Goal: Task Accomplishment & Management: Manage account settings

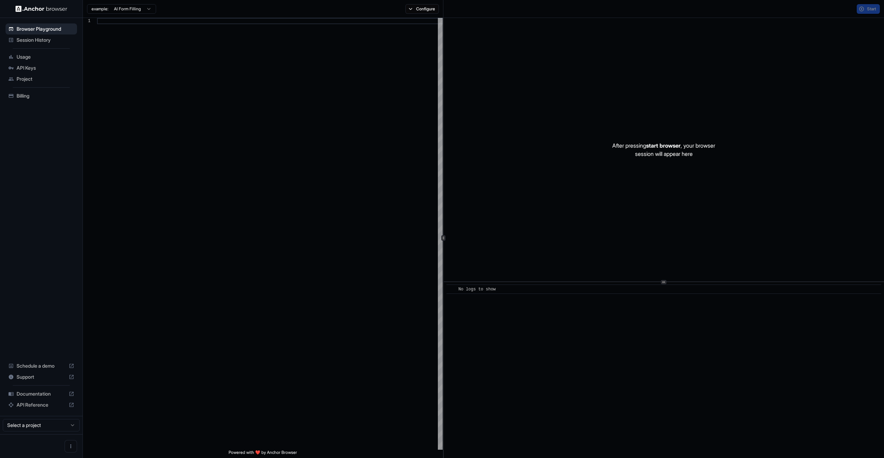
scroll to position [50, 0]
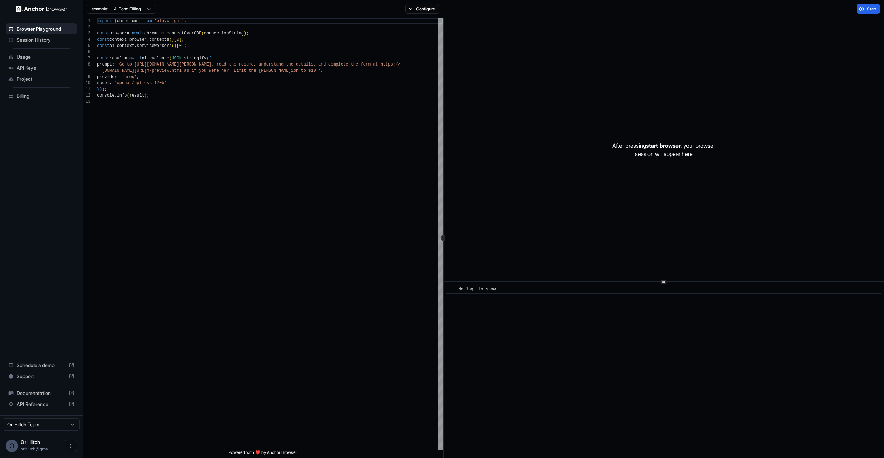
click at [38, 38] on span "Session History" at bounding box center [46, 40] width 58 height 7
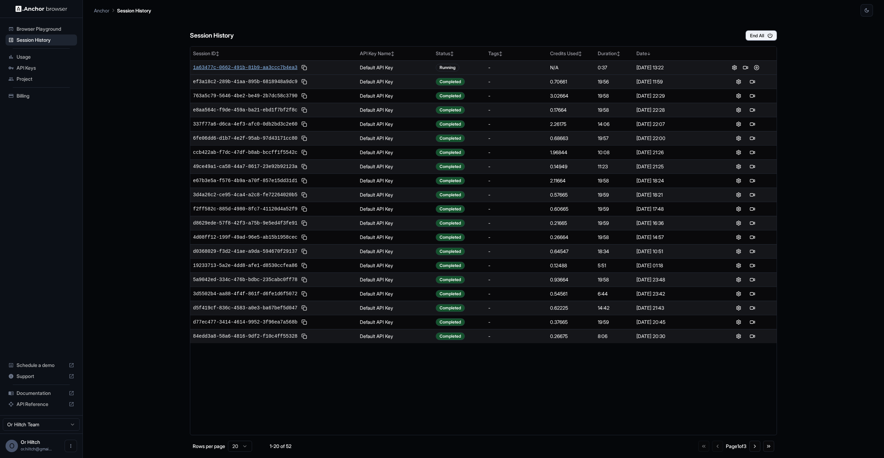
click at [269, 66] on span "1a63477c-0662-491b-81b9-aa3ccc7b4ea3" at bounding box center [245, 67] width 104 height 7
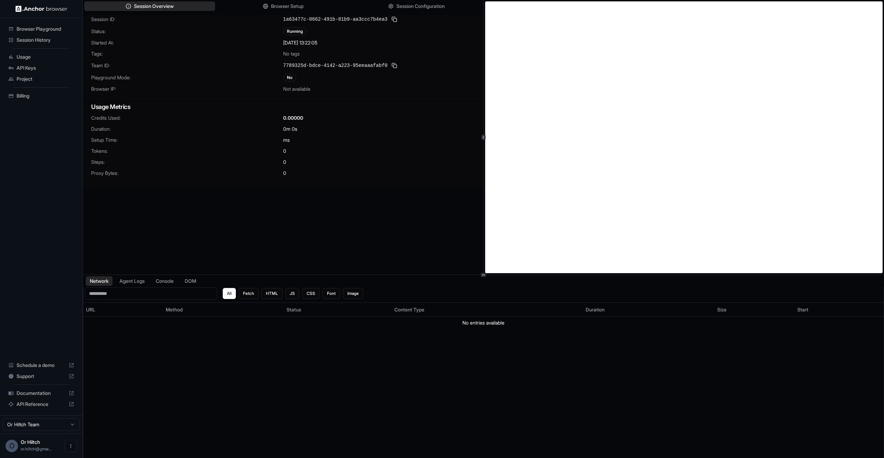
click at [41, 30] on span "Browser Playground" at bounding box center [46, 29] width 58 height 7
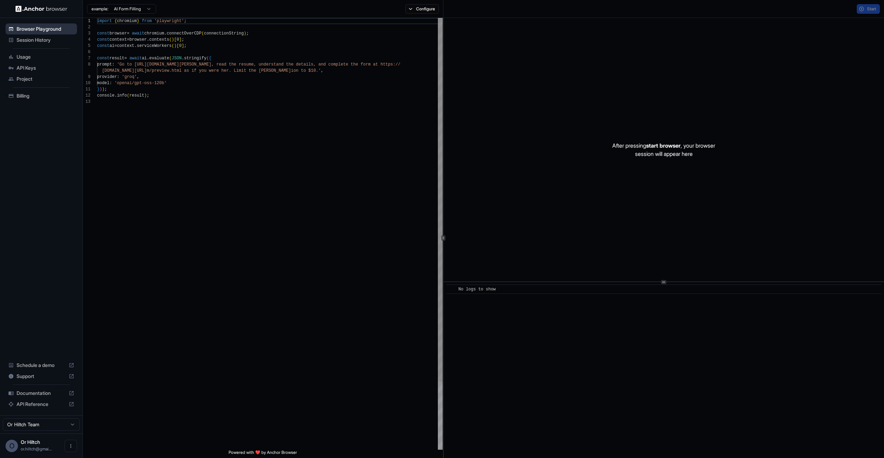
scroll to position [50, 0]
click at [49, 42] on span "Session History" at bounding box center [46, 40] width 58 height 7
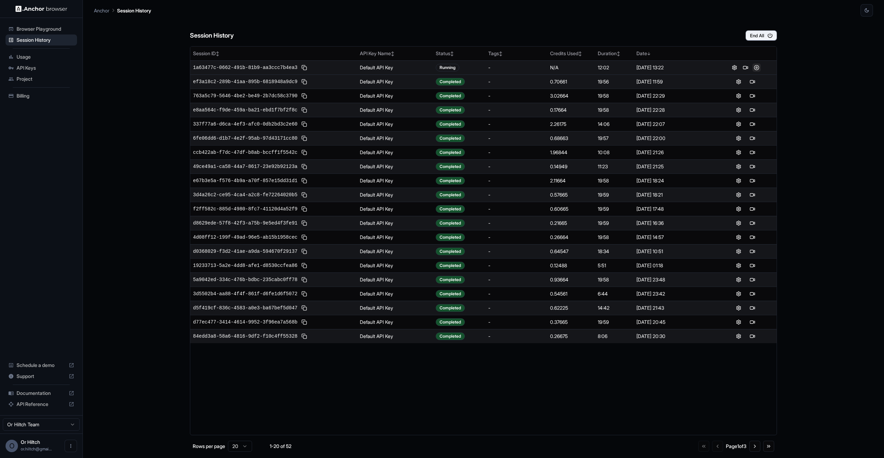
click at [755, 68] on button at bounding box center [756, 68] width 8 height 8
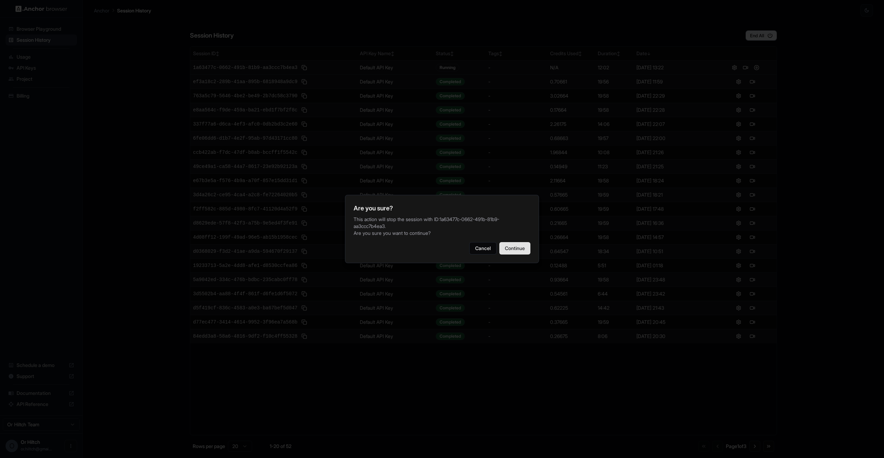
click at [509, 252] on button "Continue" at bounding box center [514, 248] width 31 height 12
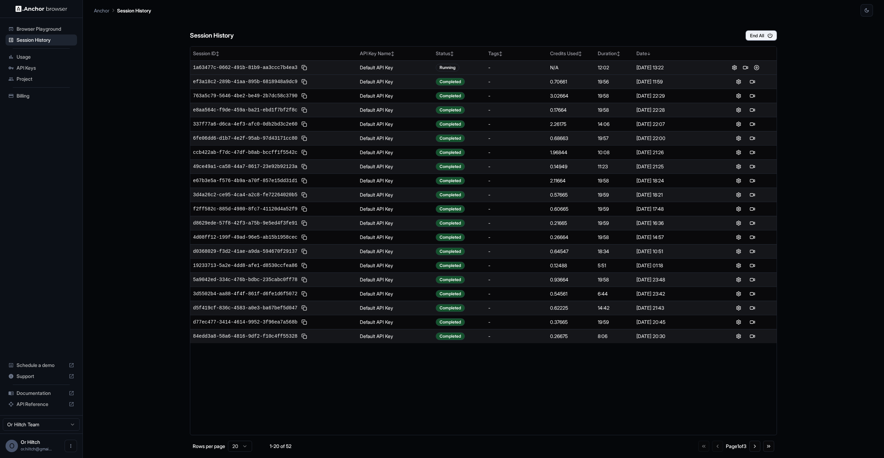
click at [29, 454] on div "O Or Hiltch or.hiltch@gmai..." at bounding box center [41, 446] width 83 height 25
click at [27, 450] on span "or.hiltch@gmai..." at bounding box center [36, 449] width 31 height 5
click at [13, 449] on div "O" at bounding box center [12, 446] width 12 height 12
click at [72, 447] on icon "Open menu" at bounding box center [71, 447] width 6 height 6
click at [111, 320] on div at bounding box center [442, 229] width 884 height 458
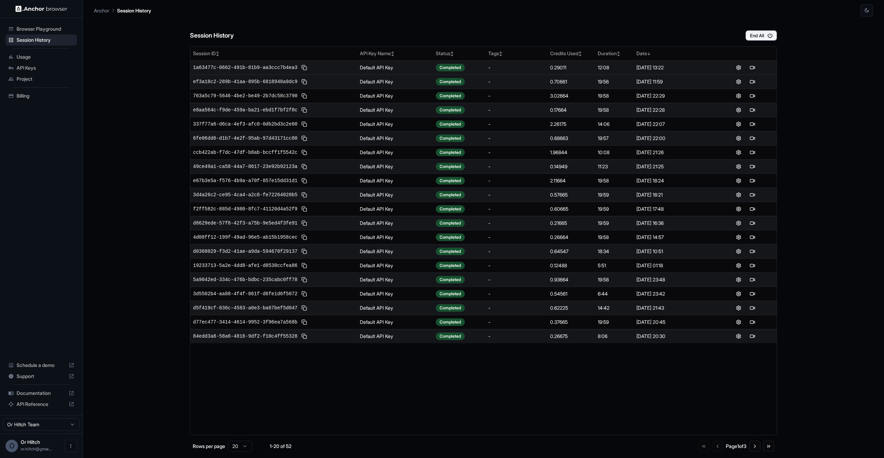
click at [27, 453] on div "Or Hiltch or.hiltch@gmai..." at bounding box center [36, 446] width 31 height 13
click at [23, 447] on span "or.hiltch@gmai..." at bounding box center [36, 449] width 31 height 5
click at [5, 446] on div "O Or Hiltch or.hiltch@gmai..." at bounding box center [41, 446] width 83 height 25
click at [37, 428] on html "Browser Playground Session History Usage API Keys Project Billing Schedule a de…" at bounding box center [442, 229] width 884 height 458
drag, startPoint x: 141, startPoint y: 346, endPoint x: 125, endPoint y: 315, distance: 35.2
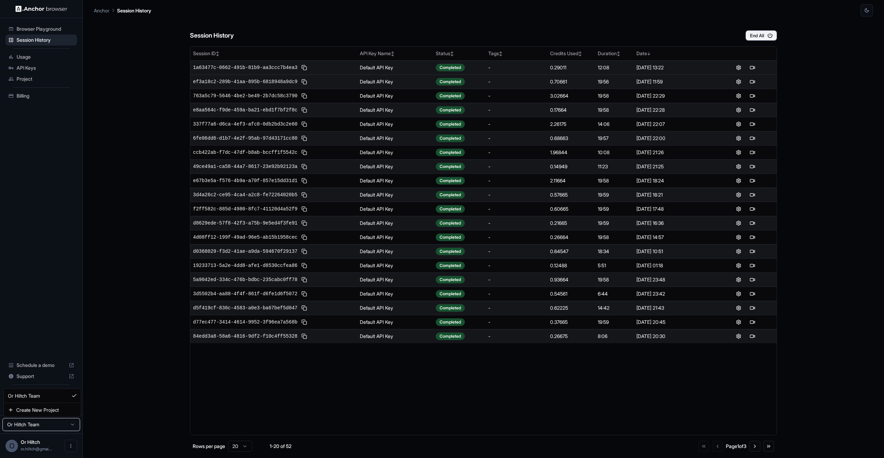
click at [141, 346] on html "Browser Playground Session History Usage API Keys Project Billing Schedule a de…" at bounding box center [442, 229] width 884 height 458
click at [26, 59] on span "Usage" at bounding box center [46, 57] width 58 height 7
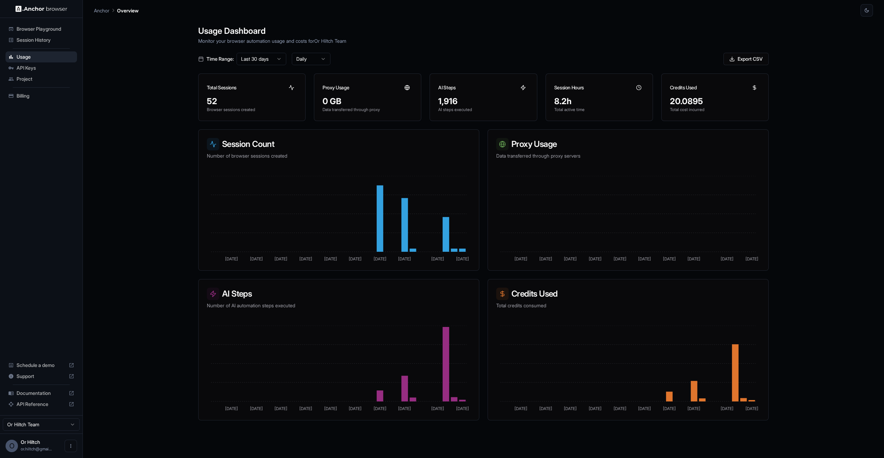
click at [26, 96] on span "Billing" at bounding box center [46, 96] width 58 height 7
